Goal: Task Accomplishment & Management: Manage account settings

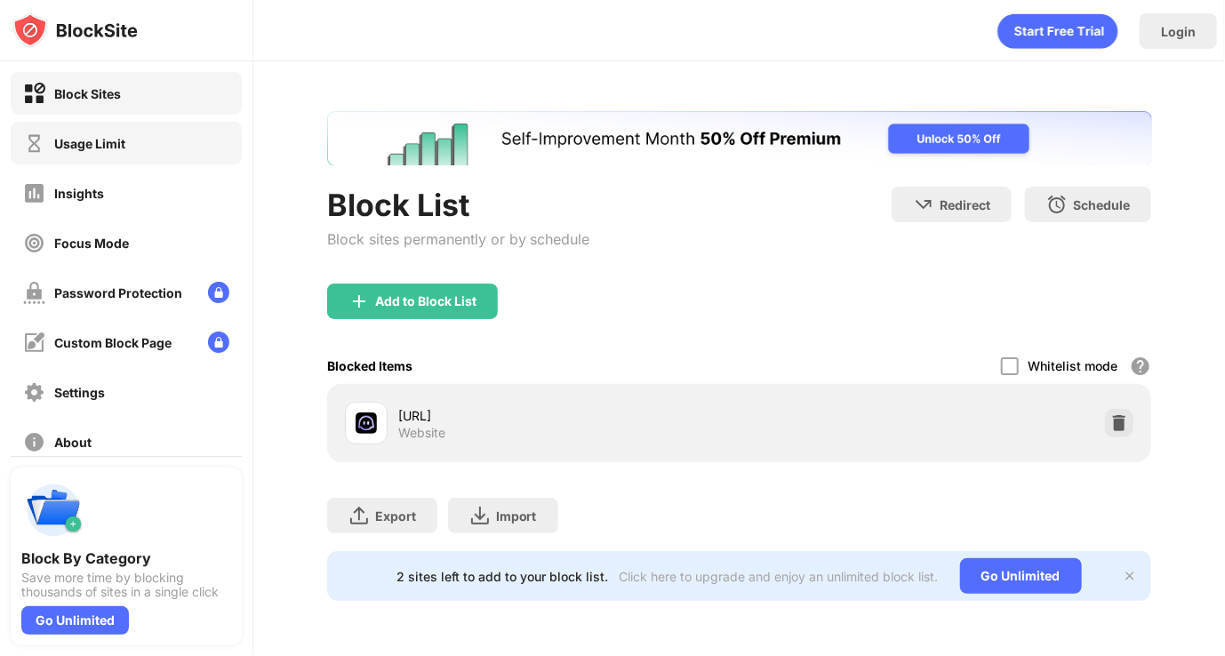
click at [101, 131] on div "Usage Limit" at bounding box center [126, 143] width 231 height 43
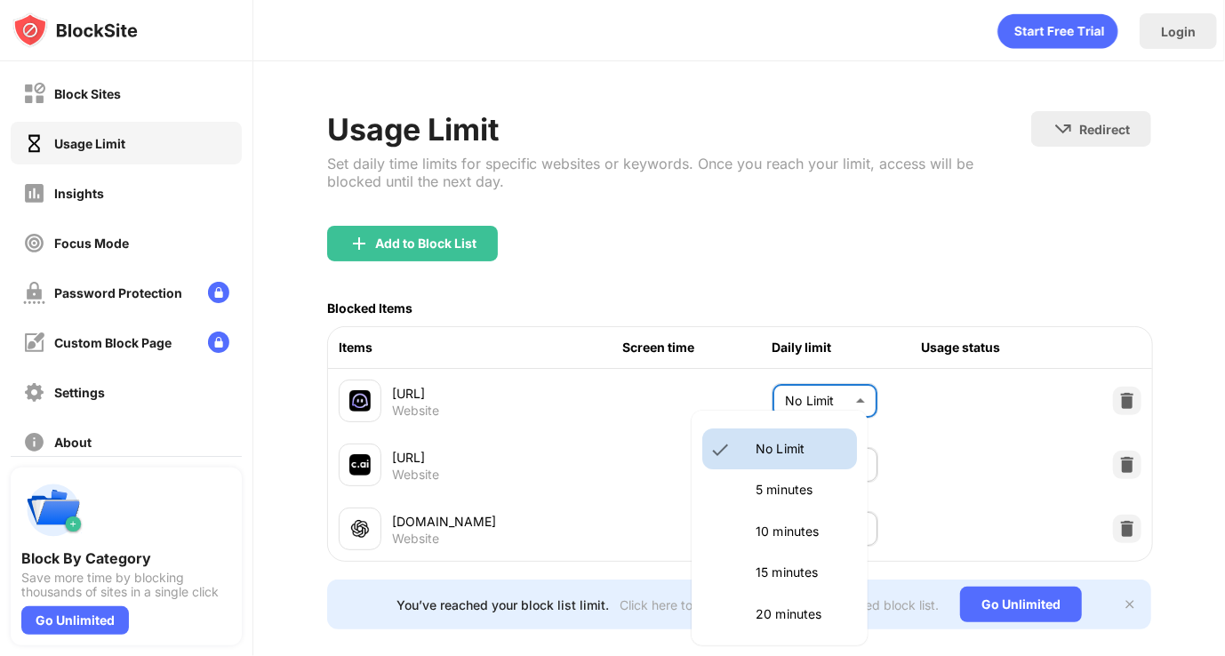
click at [807, 406] on body "Block Sites Usage Limit Insights Focus Mode Password Protection Custom Block Pa…" at bounding box center [612, 328] width 1225 height 656
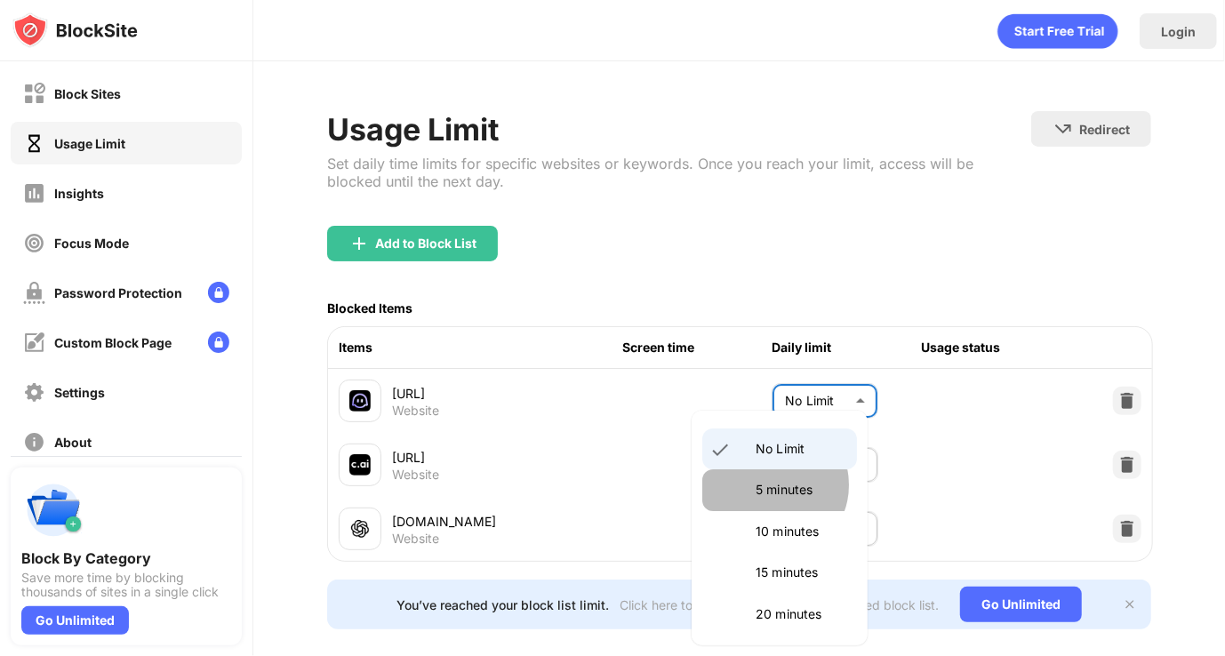
click at [771, 484] on p "5 minutes" at bounding box center [800, 490] width 91 height 20
type input "*"
click at [811, 476] on body "Block Sites Usage Limit Insights Focus Mode Password Protection Custom Block Pa…" at bounding box center [612, 328] width 1225 height 656
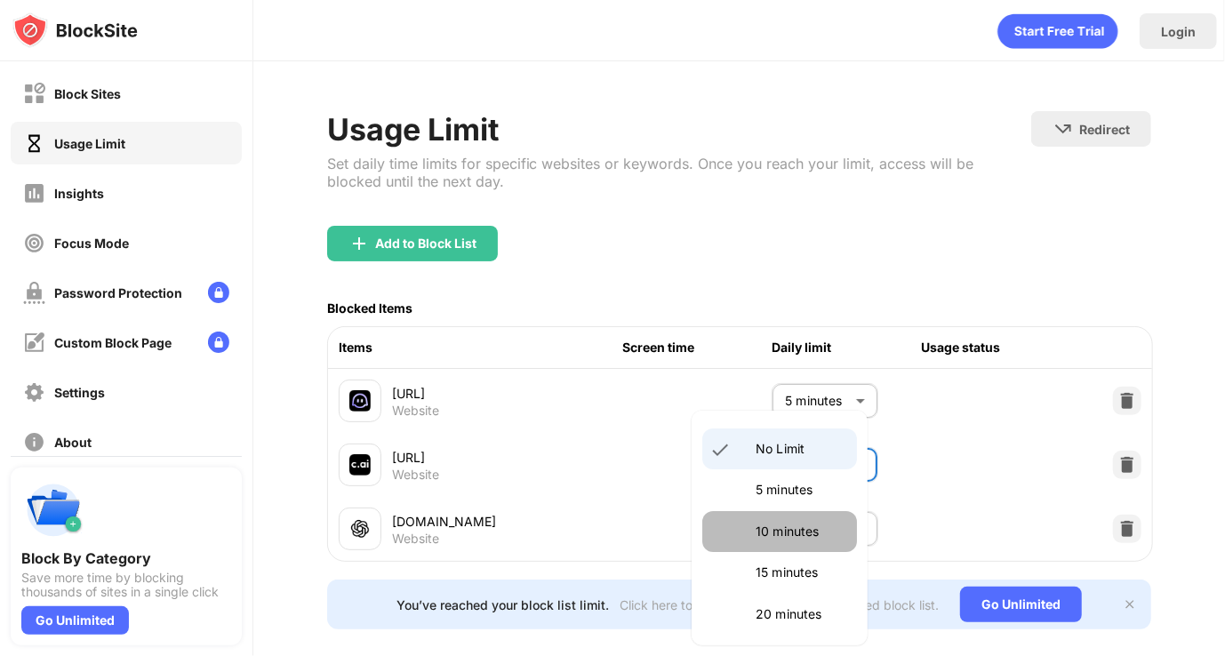
click at [779, 548] on li "10 minutes" at bounding box center [779, 531] width 155 height 41
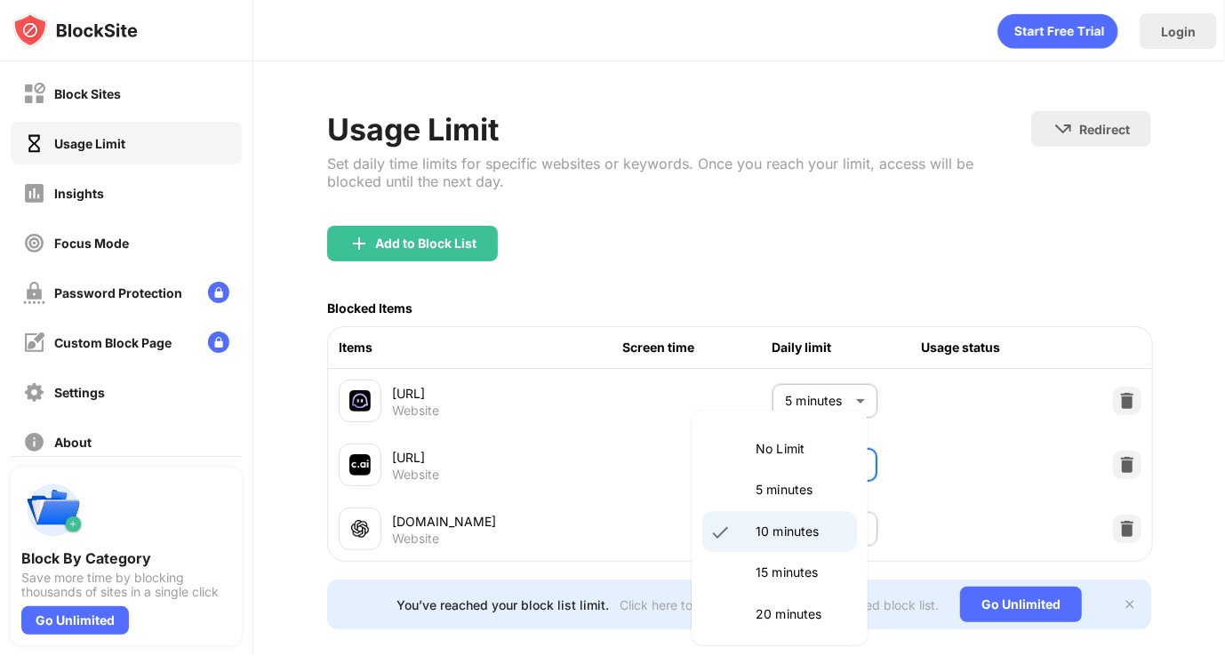
click at [800, 464] on body "Block Sites Usage Limit Insights Focus Mode Password Protection Custom Block Pa…" at bounding box center [612, 328] width 1225 height 656
click at [782, 490] on p "5 minutes" at bounding box center [800, 490] width 91 height 20
type input "*"
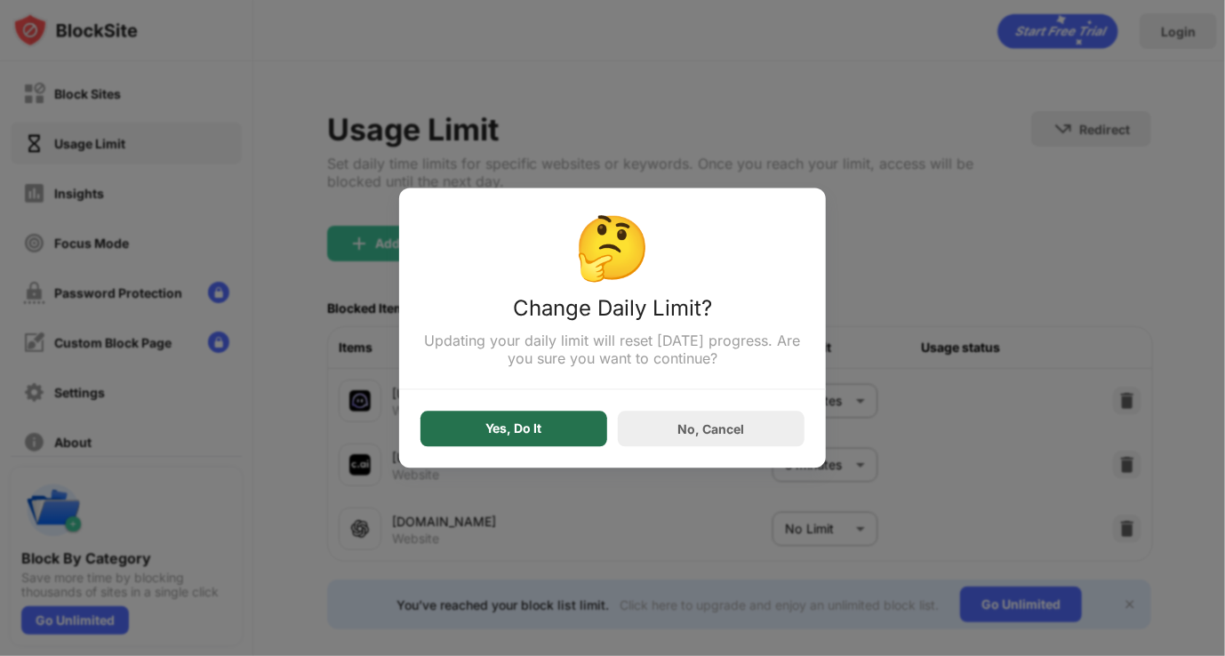
click at [499, 421] on div "Yes, Do It" at bounding box center [513, 430] width 187 height 36
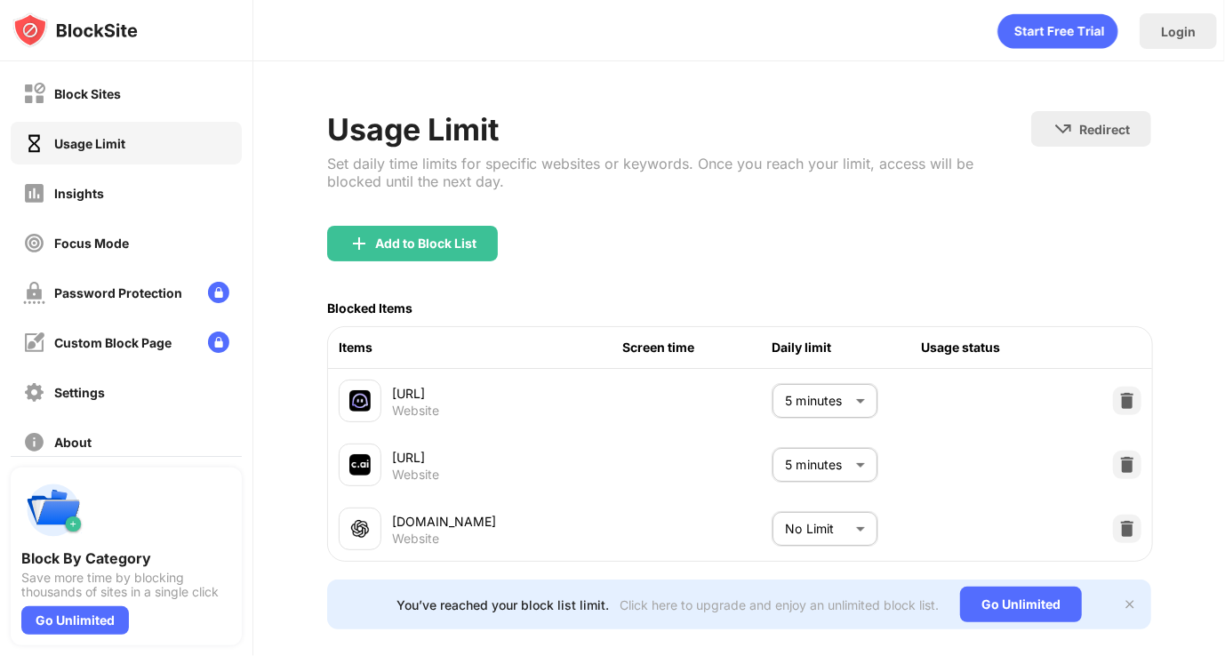
scroll to position [11, 0]
